Goal: Browse casually

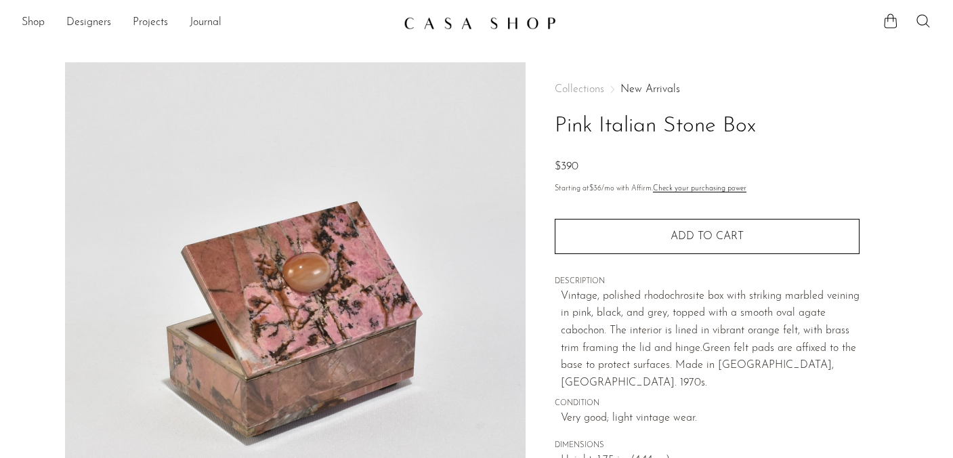
scroll to position [184, 0]
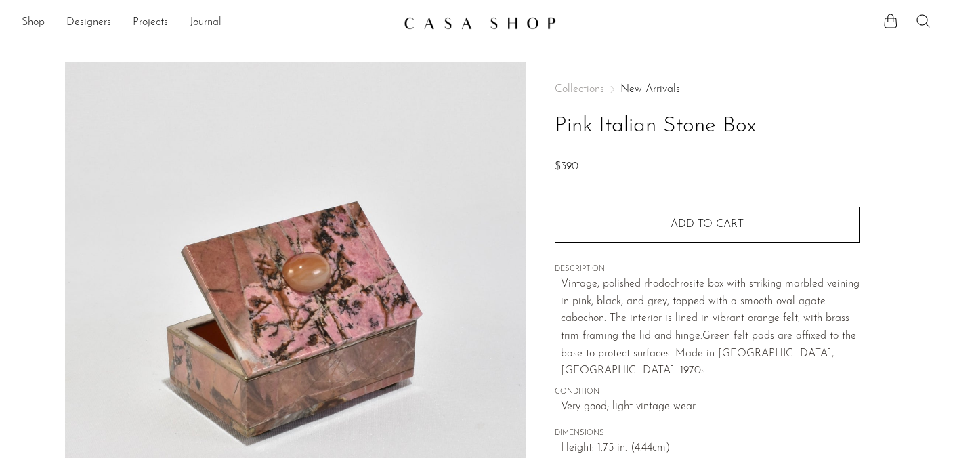
scroll to position [184, 0]
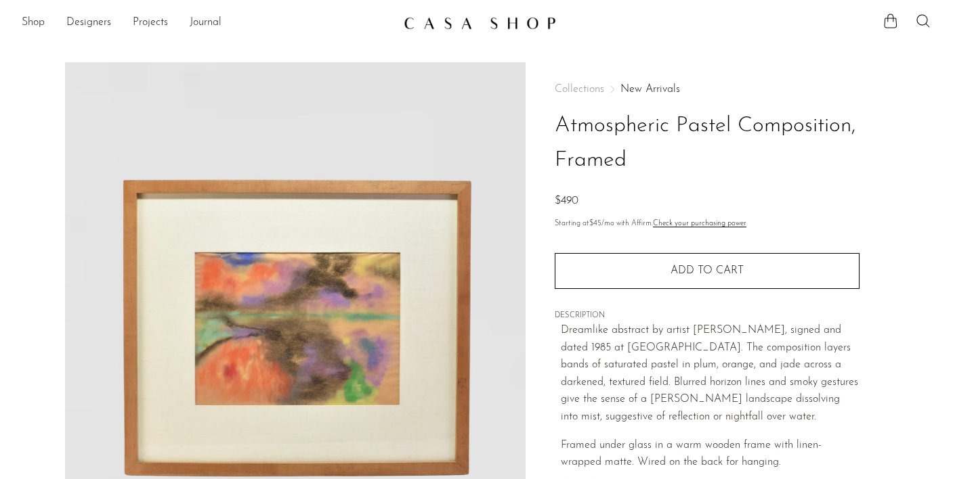
click at [241, 62] on img at bounding box center [295, 316] width 461 height 508
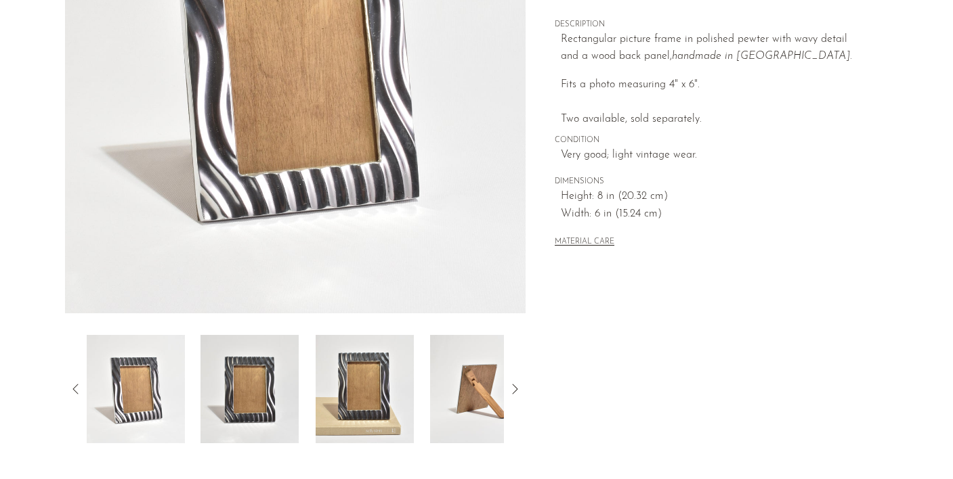
scroll to position [257, 0]
